Goal: Feedback & Contribution: Submit feedback/report problem

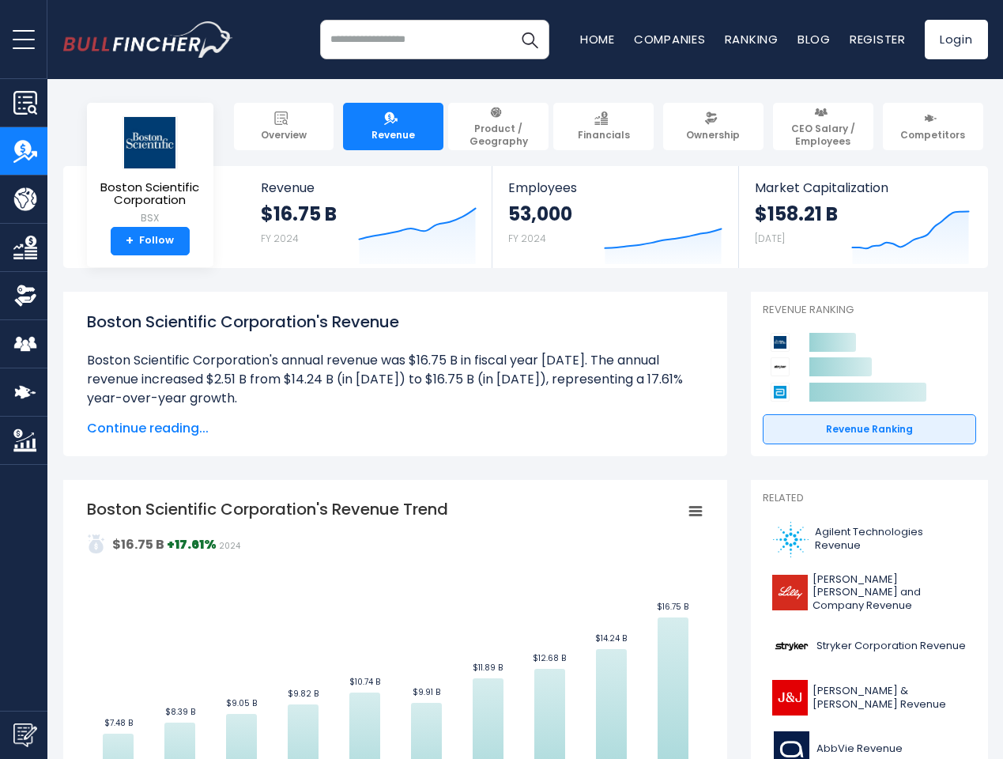
click at [24, 39] on span "open menu" at bounding box center [24, 40] width 22 height 2
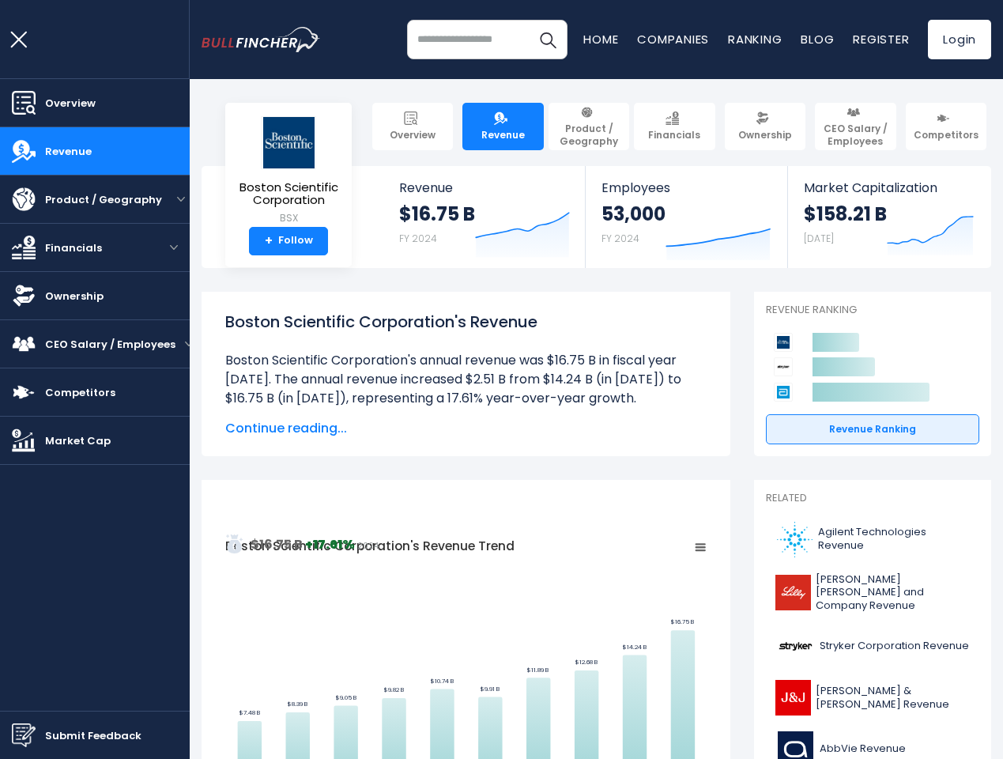
click at [24, 735] on img "Submit Feedback" at bounding box center [24, 735] width 24 height 24
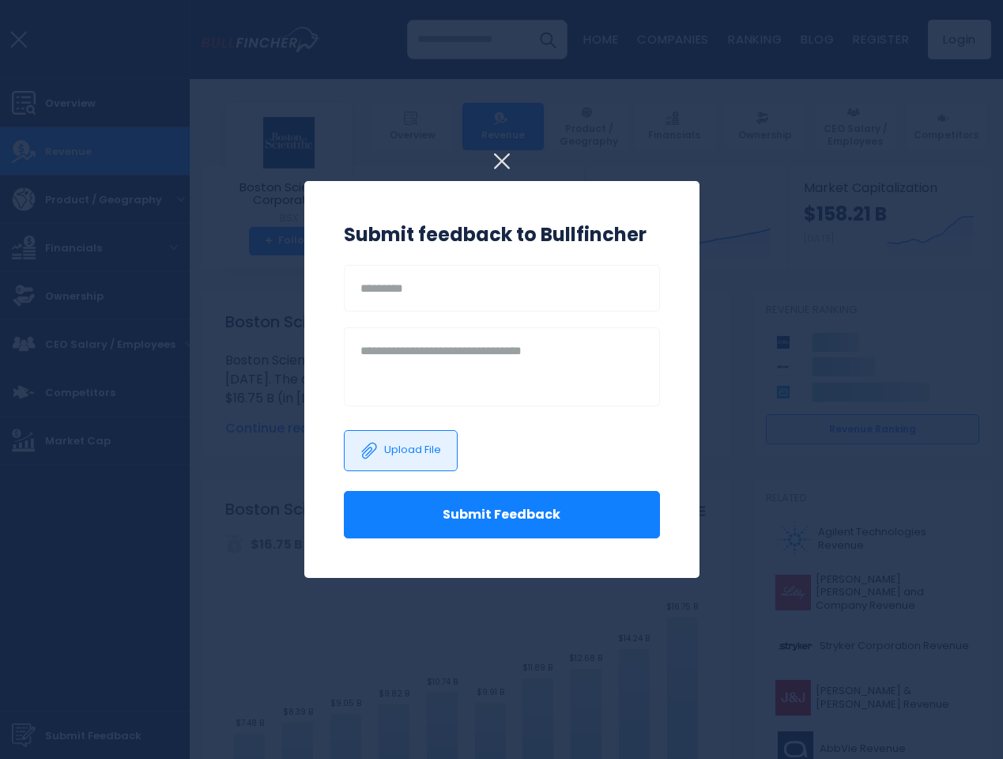
click at [406, 231] on h3 "Submit feedback to Bullfincher" at bounding box center [502, 235] width 316 height 28
click at [652, 231] on h3 "Submit feedback to Bullfincher" at bounding box center [502, 235] width 316 height 28
click at [899, 231] on div at bounding box center [501, 379] width 1003 height 759
click at [383, 429] on div "Upload File" at bounding box center [502, 450] width 316 height 81
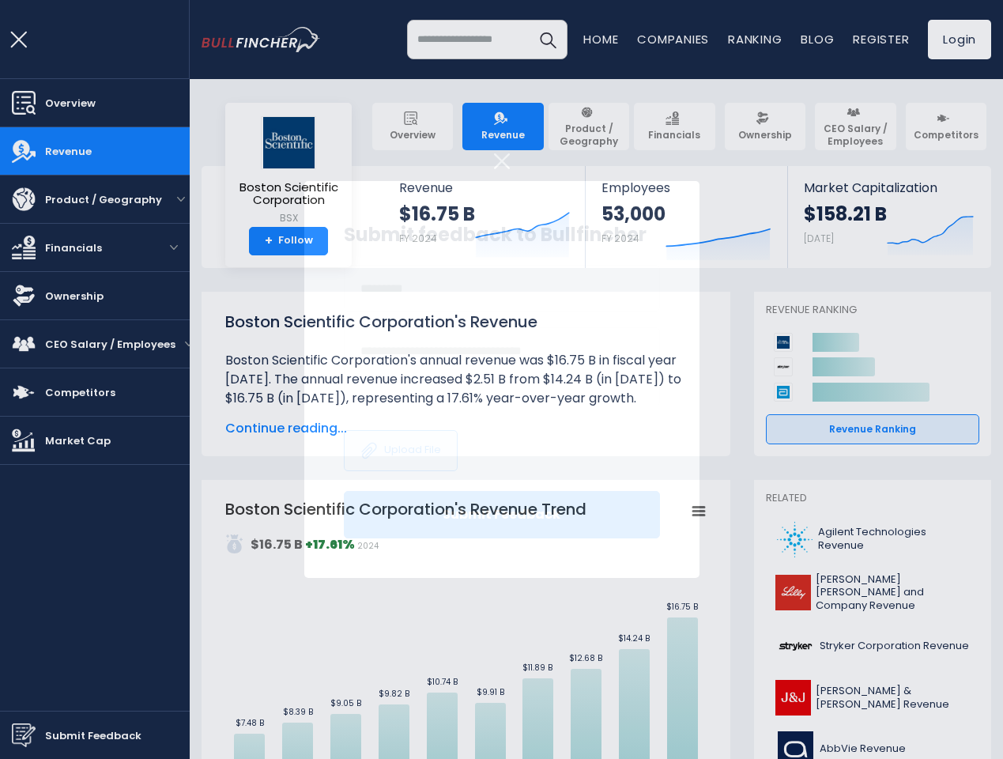
click at [383, 629] on rect "Boston Scientific Corporation's Revenue Trend" at bounding box center [466, 676] width 482 height 356
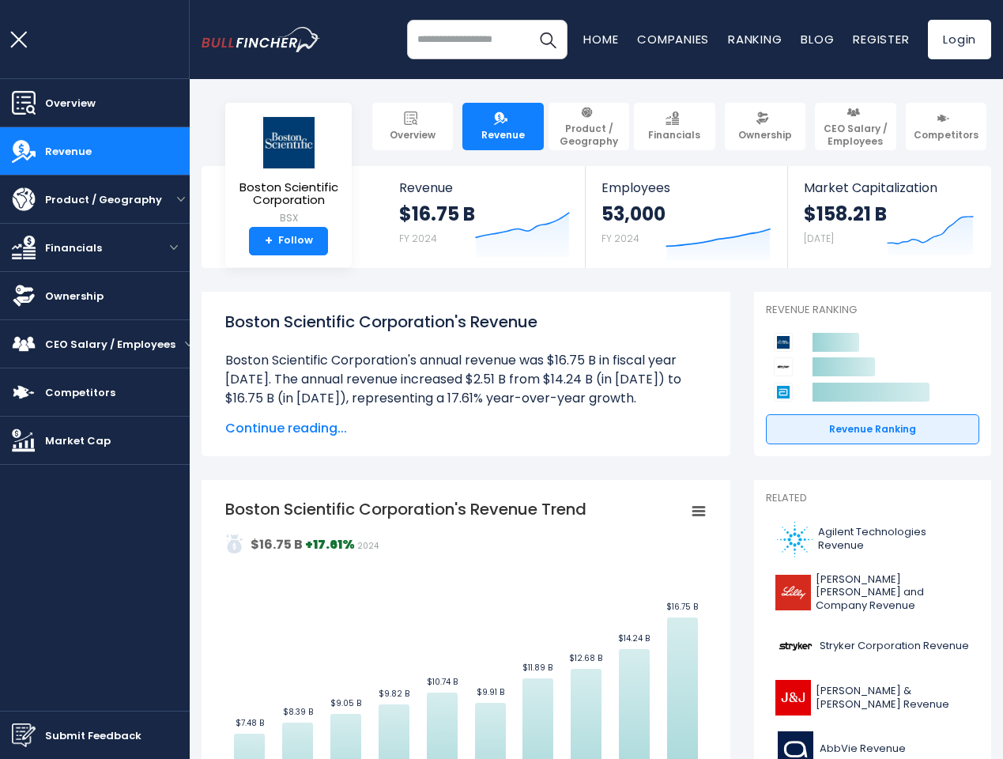
click at [683, 512] on rect "Boston Scientific Corporation's Revenue Trend" at bounding box center [466, 676] width 482 height 356
click at [858, 367] on icon at bounding box center [844, 366] width 62 height 19
click at [879, 758] on html "Overview Revenue Product / Geography" at bounding box center [501, 379] width 1003 height 759
